Goal: Task Accomplishment & Management: Manage account settings

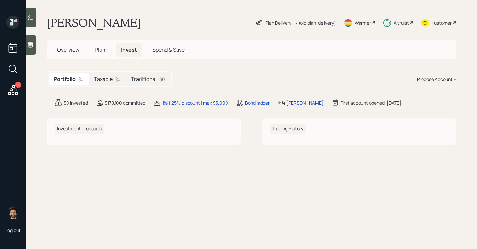
click at [114, 77] on div "Taxable $0" at bounding box center [107, 79] width 37 height 12
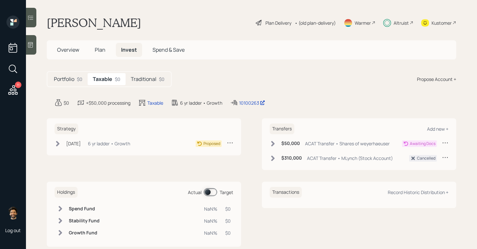
click at [102, 138] on div "Strategy [DATE] [DATE] 2:14 PM EST 6 yr ladder • Growth Proposed" at bounding box center [144, 136] width 195 height 37
click at [280, 144] on div "$50,000 ACAT Transfer • Shares of weyerhaeuser" at bounding box center [330, 143] width 120 height 8
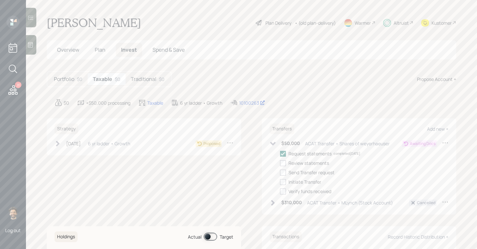
click at [446, 143] on icon at bounding box center [445, 142] width 6 height 6
click at [414, 161] on div "Cancel Transfer" at bounding box center [425, 161] width 47 height 6
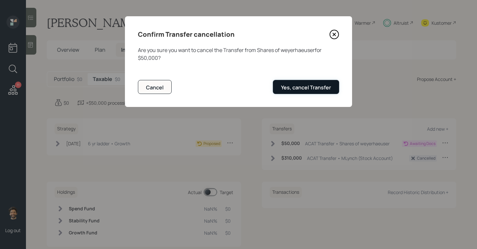
click at [315, 92] on button "Yes, cancel Transfer" at bounding box center [306, 87] width 66 height 14
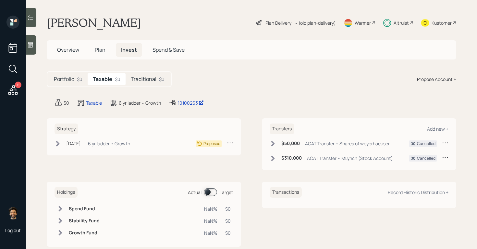
click at [228, 142] on icon at bounding box center [230, 142] width 6 height 6
click at [209, 162] on div "Cancel Strategy" at bounding box center [210, 161] width 47 height 6
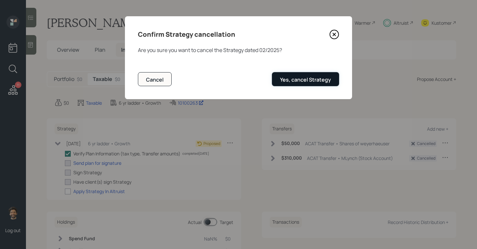
click at [295, 78] on div "Yes, cancel Strategy" at bounding box center [305, 79] width 51 height 7
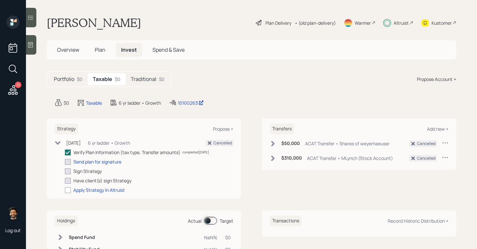
click at [153, 78] on h5 "Traditional" at bounding box center [144, 79] width 26 height 6
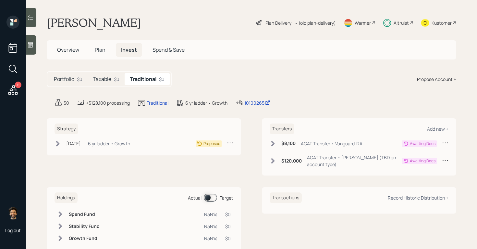
click at [444, 143] on icon at bounding box center [445, 142] width 5 height 1
click at [414, 162] on div "Cancel Transfer" at bounding box center [425, 161] width 47 height 6
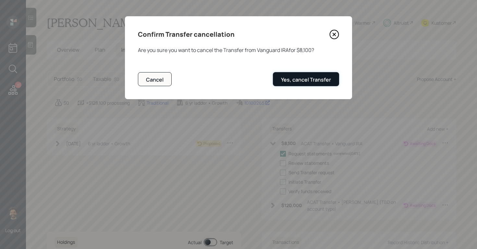
click at [313, 81] on div "Yes, cancel Transfer" at bounding box center [306, 79] width 50 height 7
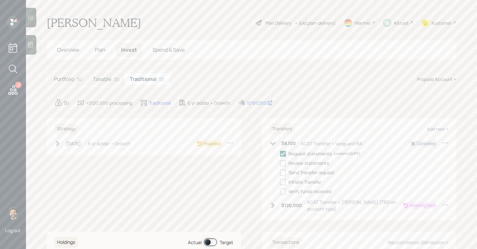
click at [443, 205] on icon at bounding box center [445, 204] width 6 height 6
click at [416, 222] on div "Cancel Transfer" at bounding box center [425, 223] width 47 height 6
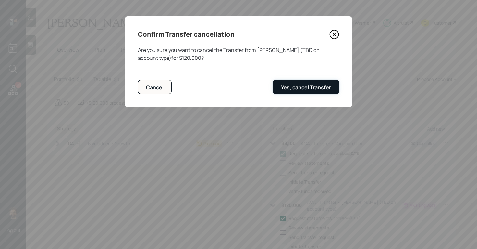
click at [307, 90] on div "Yes, cancel Transfer" at bounding box center [306, 87] width 50 height 7
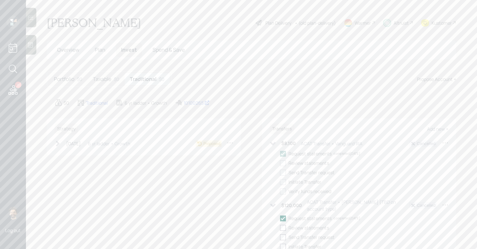
click at [228, 143] on icon at bounding box center [230, 142] width 6 height 6
click at [209, 162] on div "Cancel Strategy" at bounding box center [210, 161] width 47 height 6
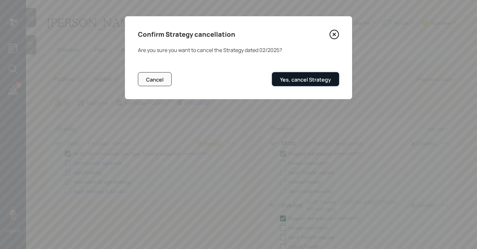
click at [302, 80] on div "Yes, cancel Strategy" at bounding box center [305, 79] width 51 height 7
